Goal: Transaction & Acquisition: Download file/media

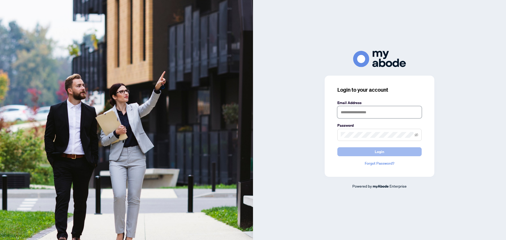
type input "**********"
click at [341, 151] on button "Login" at bounding box center [379, 151] width 84 height 9
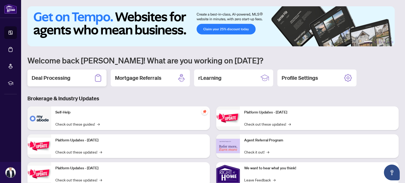
click at [72, 76] on div "Deal Processing" at bounding box center [66, 78] width 79 height 17
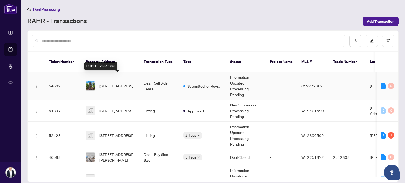
click at [112, 83] on span "[STREET_ADDRESS]" at bounding box center [116, 86] width 34 height 6
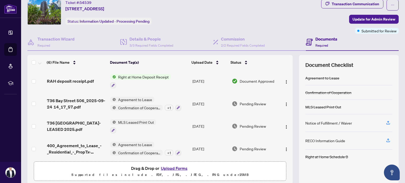
scroll to position [26, 0]
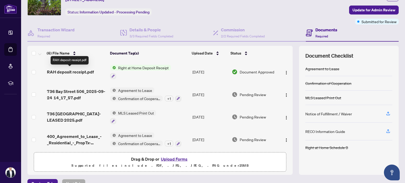
click at [78, 70] on span "RAH deposit receipt.pdf" at bounding box center [70, 72] width 47 height 6
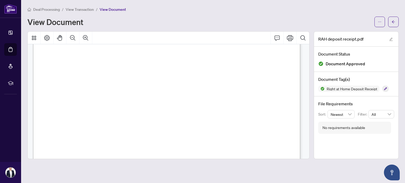
scroll to position [241, 0]
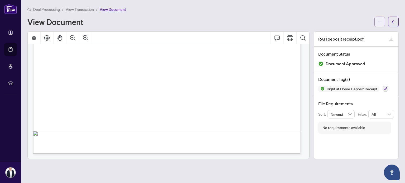
click at [374, 24] on button "button" at bounding box center [379, 22] width 11 height 11
click at [359, 33] on span "Download" at bounding box center [360, 33] width 40 height 6
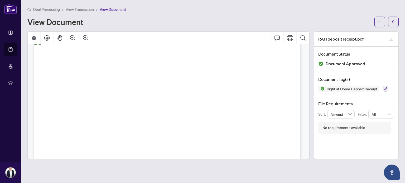
scroll to position [0, 0]
